Goal: Transaction & Acquisition: Purchase product/service

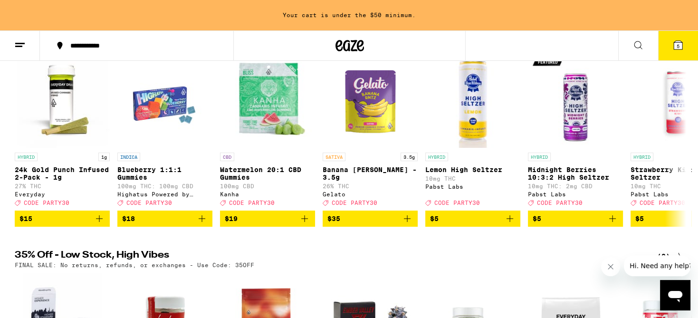
scroll to position [100, 0]
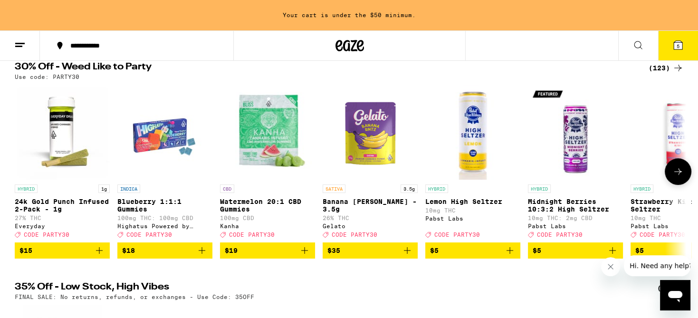
click at [678, 175] on icon at bounding box center [679, 171] width 8 height 7
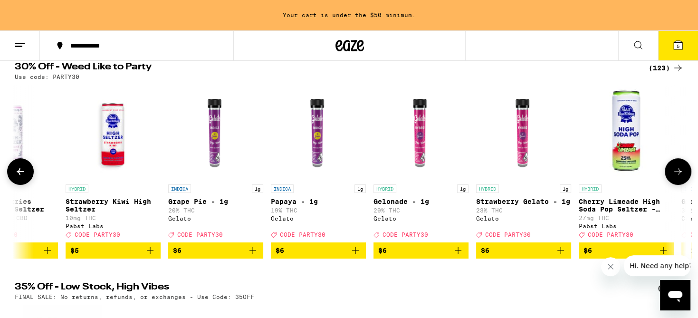
scroll to position [0, 566]
click at [678, 175] on icon at bounding box center [679, 171] width 8 height 7
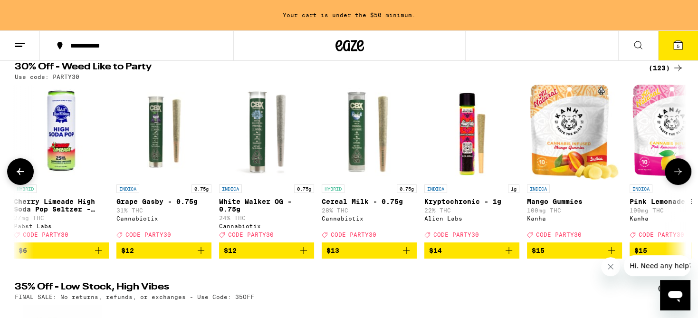
scroll to position [0, 1132]
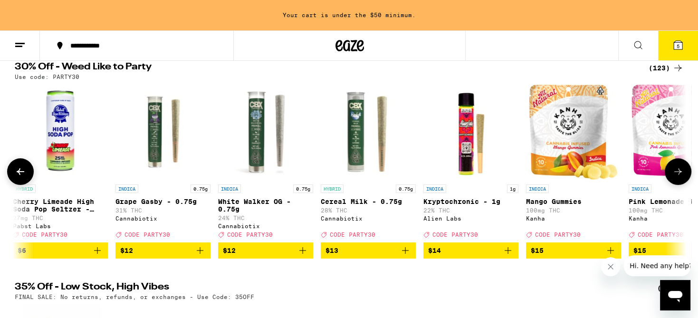
click at [678, 175] on icon at bounding box center [679, 171] width 8 height 7
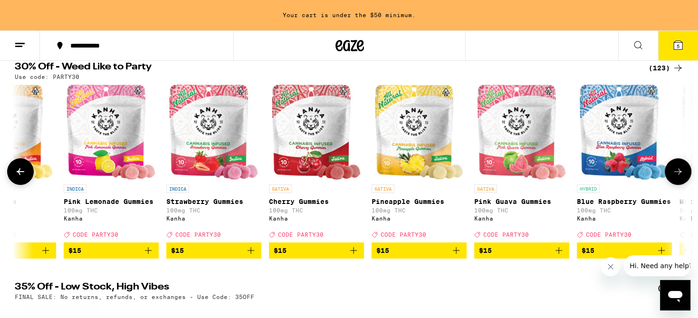
scroll to position [0, 1697]
click at [678, 175] on icon at bounding box center [679, 171] width 8 height 7
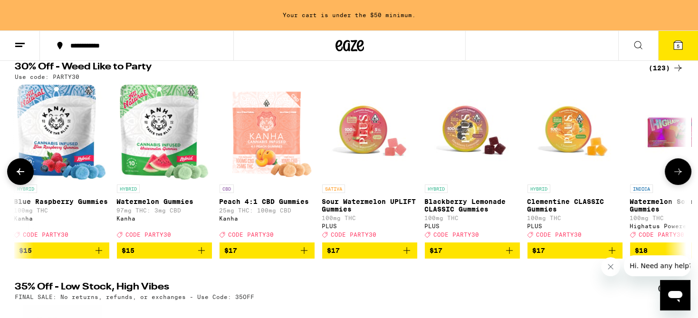
scroll to position [0, 2263]
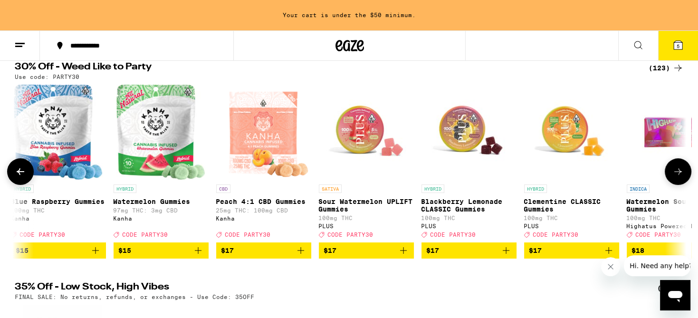
click at [678, 175] on icon at bounding box center [679, 171] width 8 height 7
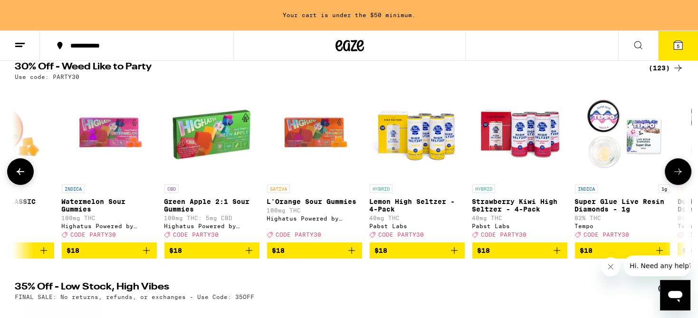
scroll to position [0, 2829]
click at [678, 175] on icon at bounding box center [679, 171] width 8 height 7
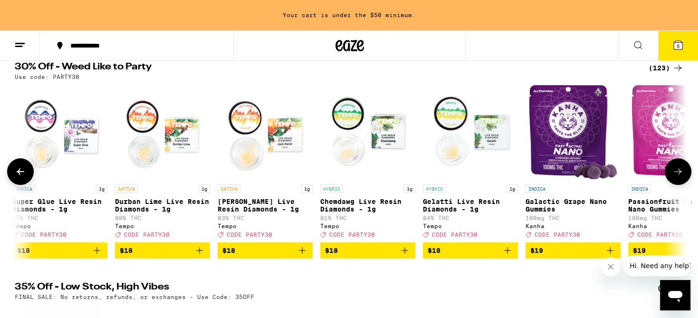
scroll to position [0, 3395]
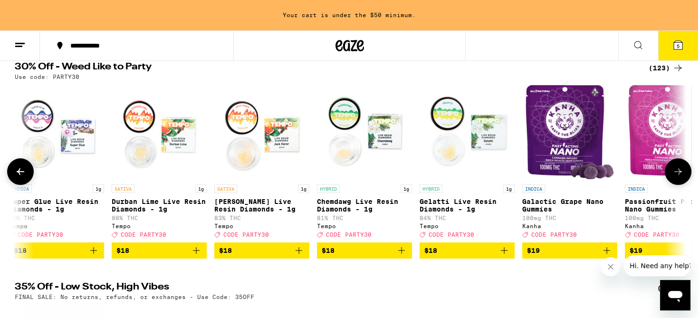
click at [678, 175] on icon at bounding box center [679, 171] width 8 height 7
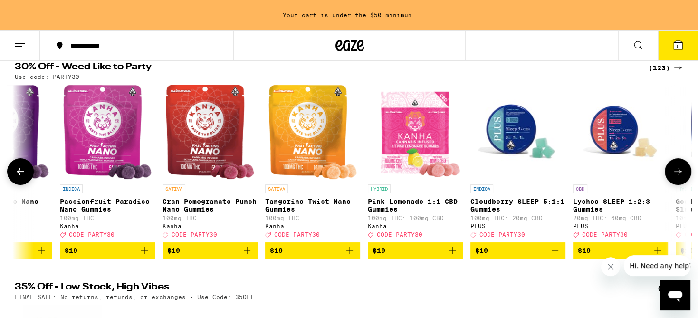
scroll to position [0, 3961]
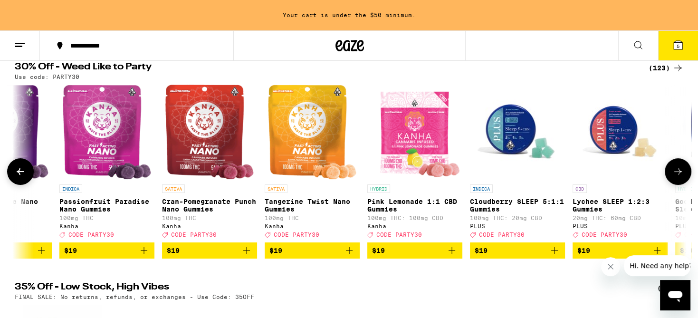
click at [678, 175] on icon at bounding box center [679, 171] width 8 height 7
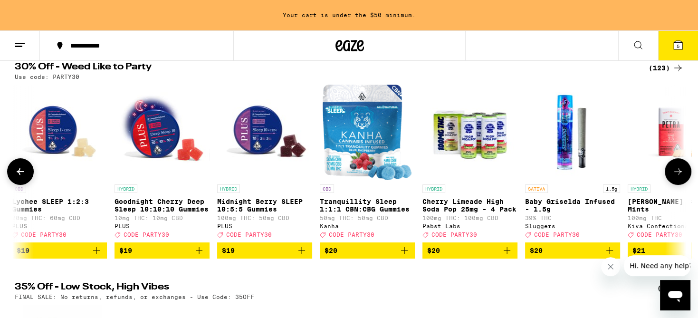
scroll to position [0, 4526]
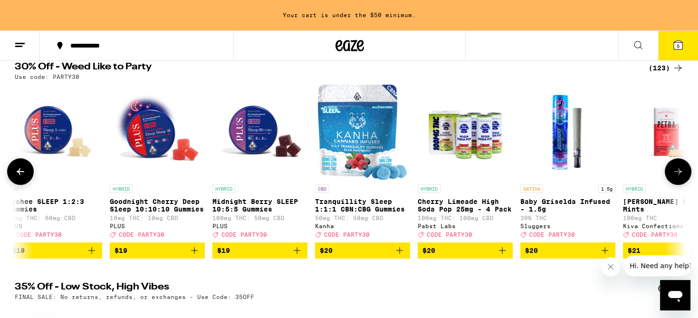
click at [678, 175] on icon at bounding box center [679, 171] width 8 height 7
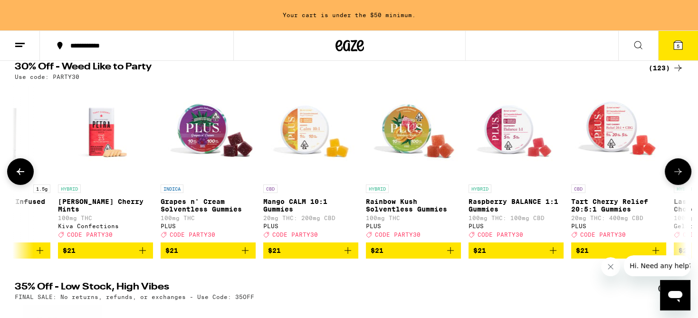
scroll to position [0, 5092]
click at [678, 175] on icon at bounding box center [679, 171] width 8 height 7
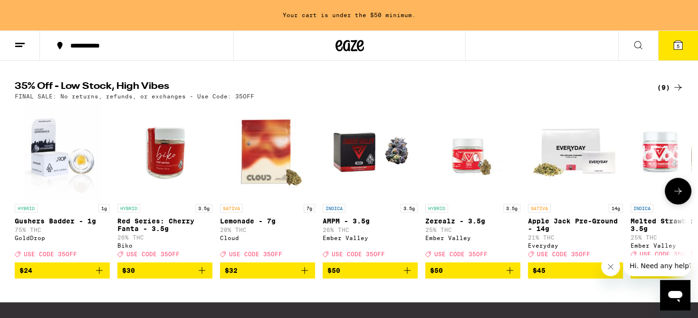
scroll to position [351, 0]
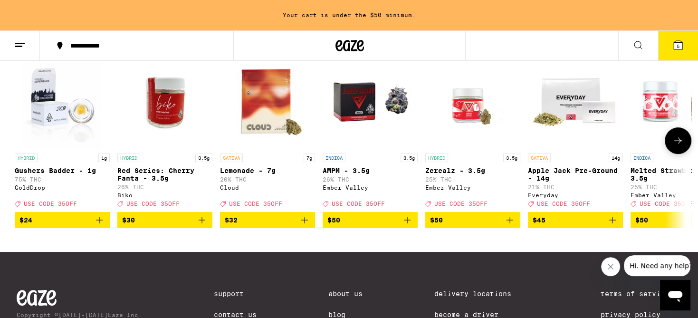
click at [678, 146] on icon at bounding box center [678, 140] width 11 height 11
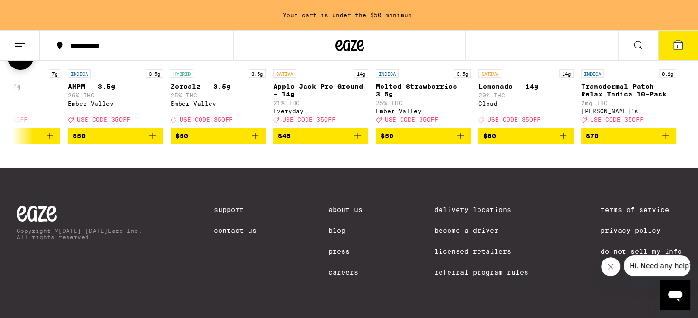
scroll to position [453, 0]
